Goal: Check status

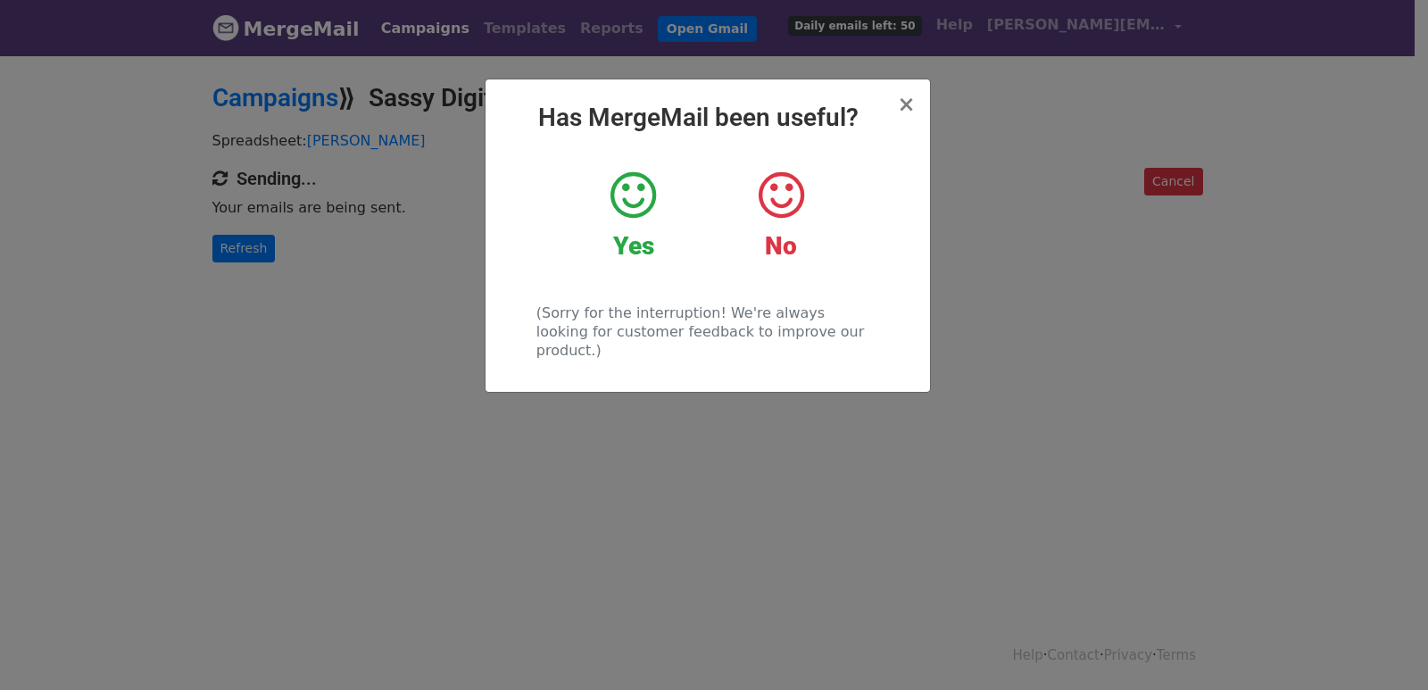
click at [239, 335] on div "× Has MergeMail been useful? Yes No (Sorry for the interruption! We're always l…" at bounding box center [714, 372] width 1428 height 637
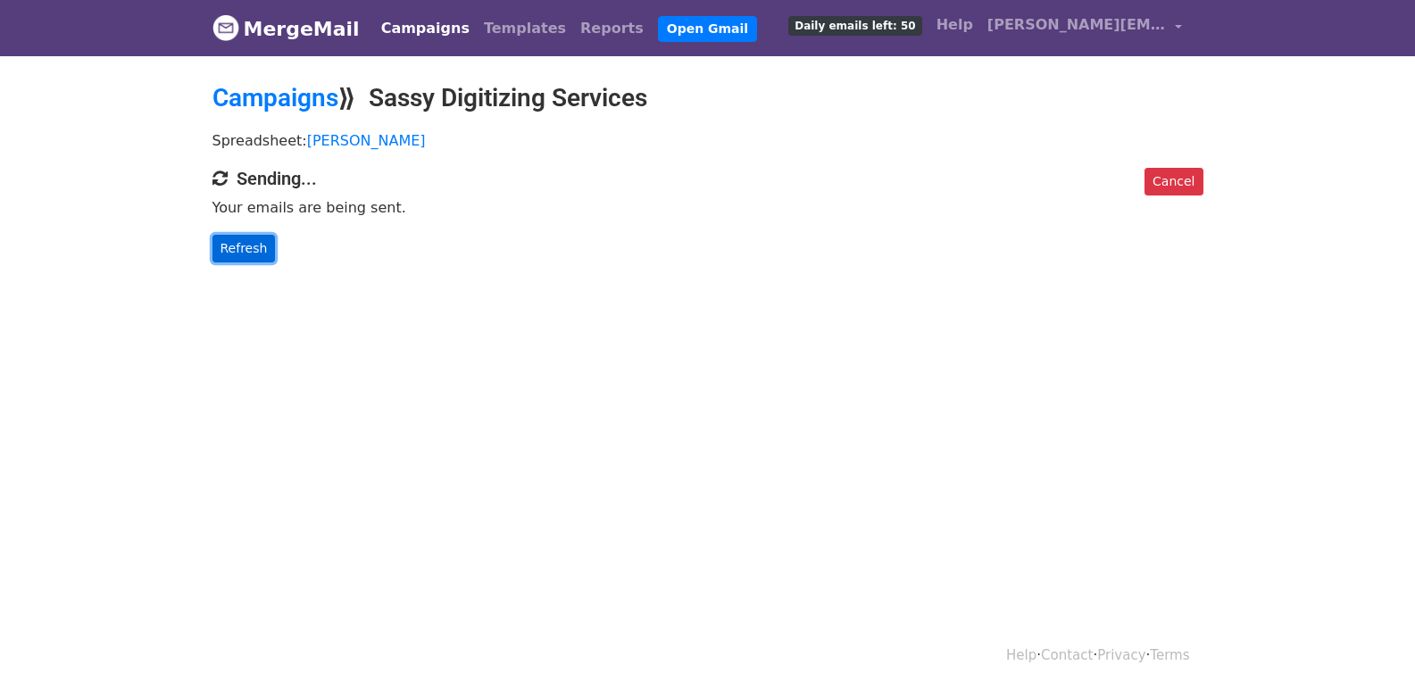
click at [237, 238] on link "Refresh" at bounding box center [243, 249] width 63 height 28
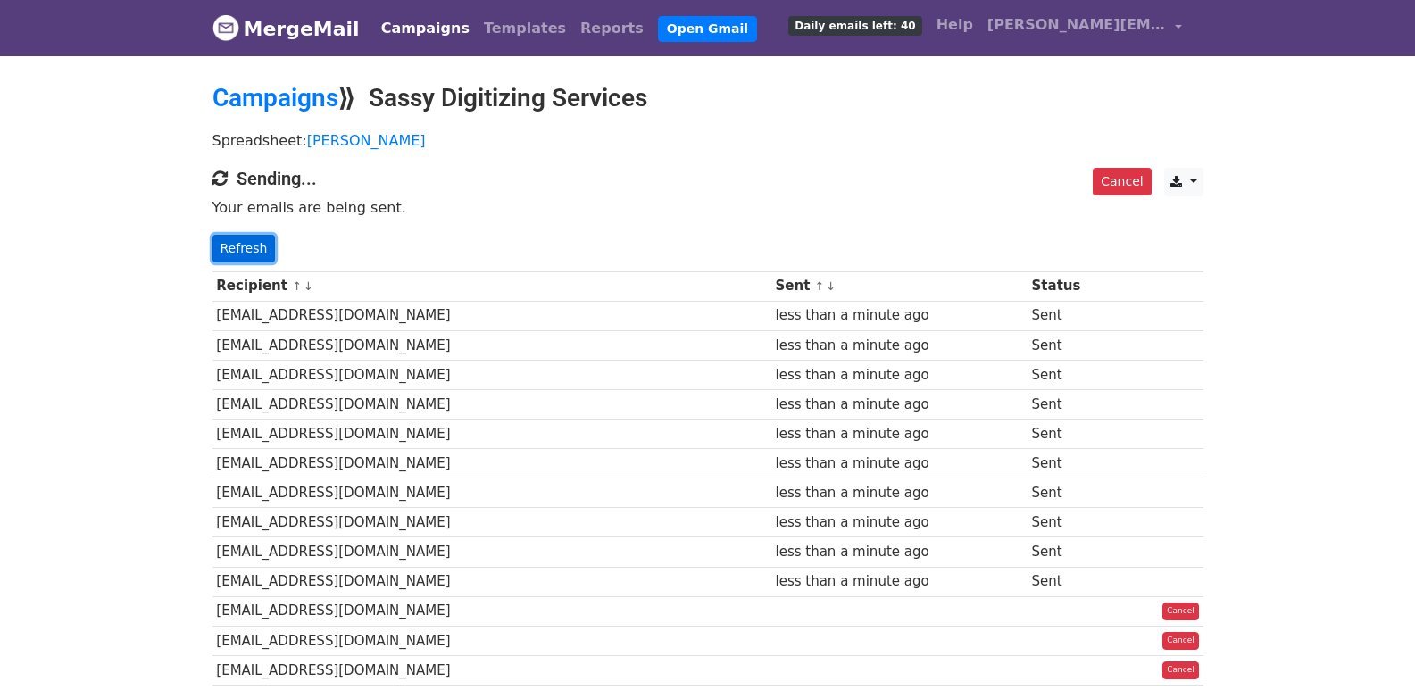
click at [233, 241] on link "Refresh" at bounding box center [243, 249] width 63 height 28
